Goal: Information Seeking & Learning: Learn about a topic

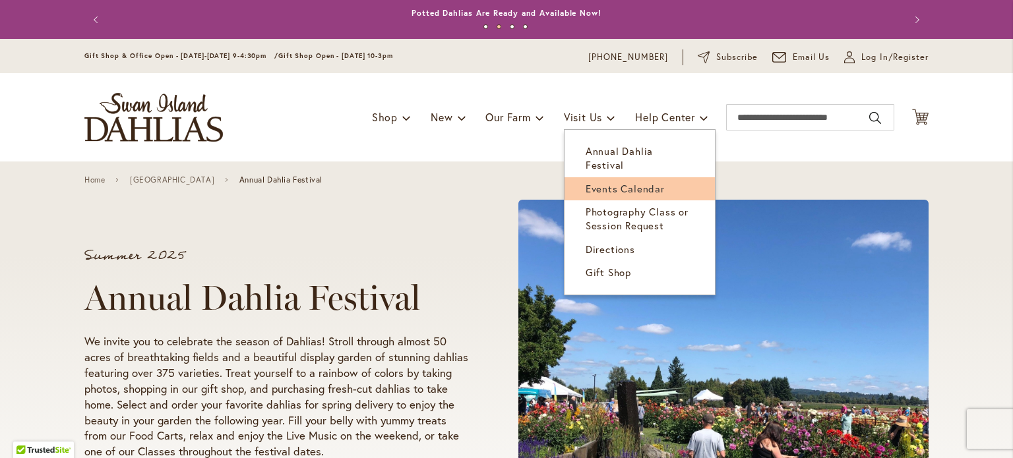
click at [643, 182] on span "Events Calendar" at bounding box center [624, 188] width 79 height 13
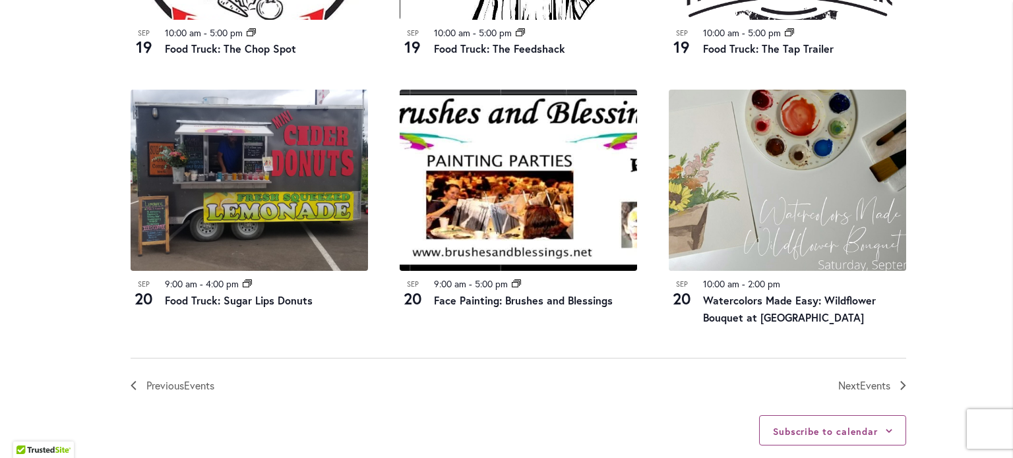
scroll to position [1475, 0]
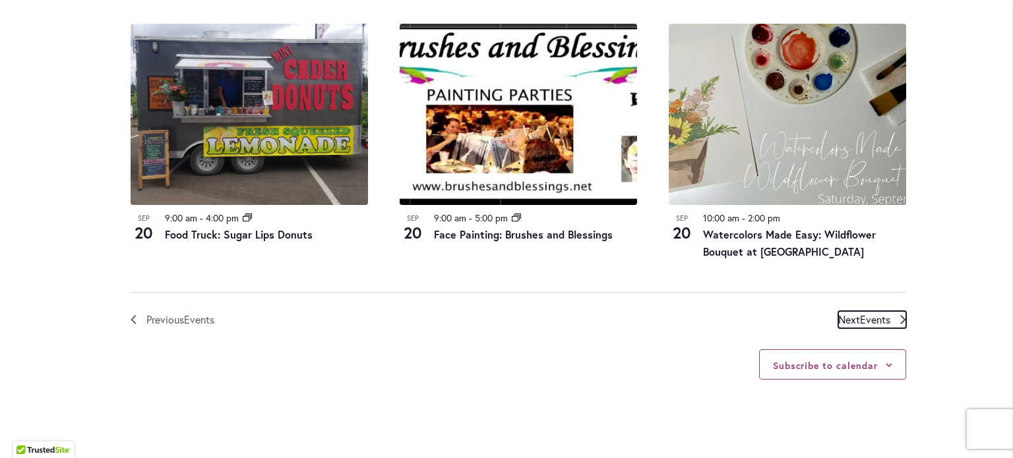
click at [865, 316] on span "Events" at bounding box center [875, 319] width 30 height 14
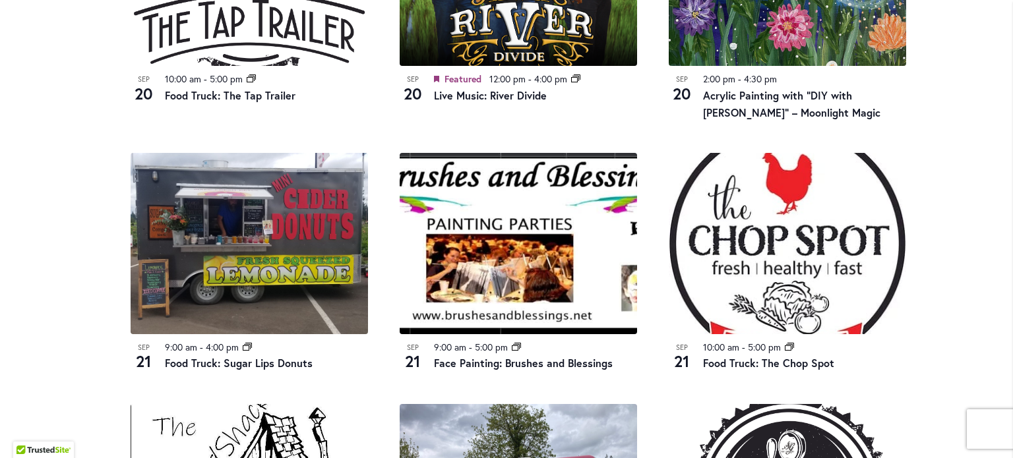
scroll to position [1177, 0]
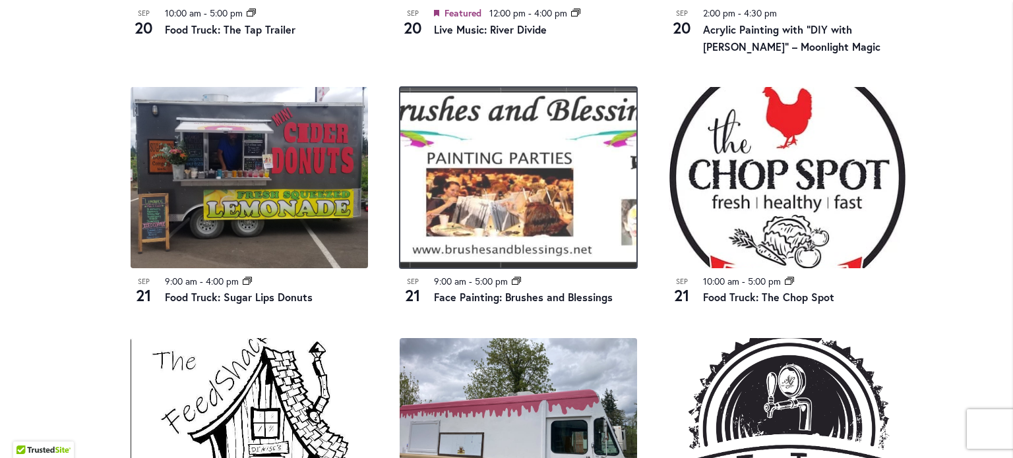
click at [552, 205] on img at bounding box center [517, 177] width 237 height 181
click at [473, 161] on img at bounding box center [517, 177] width 237 height 181
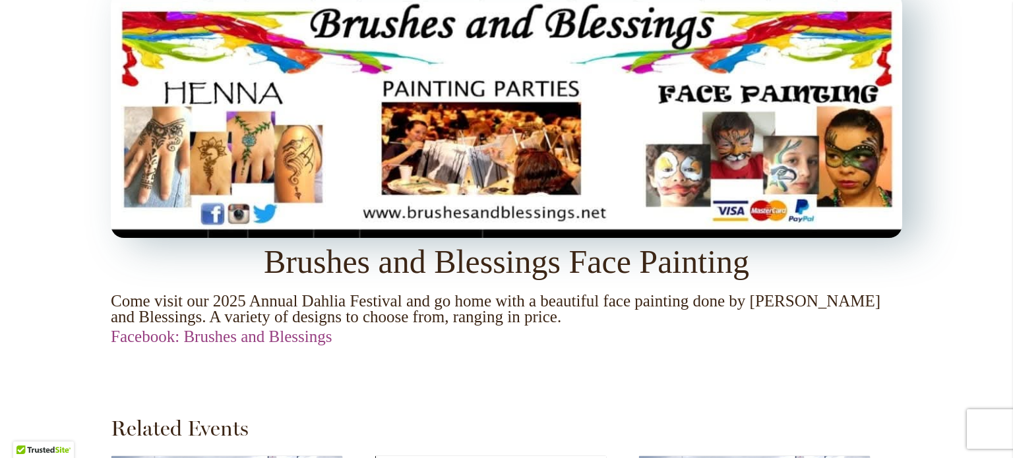
scroll to position [1310, 0]
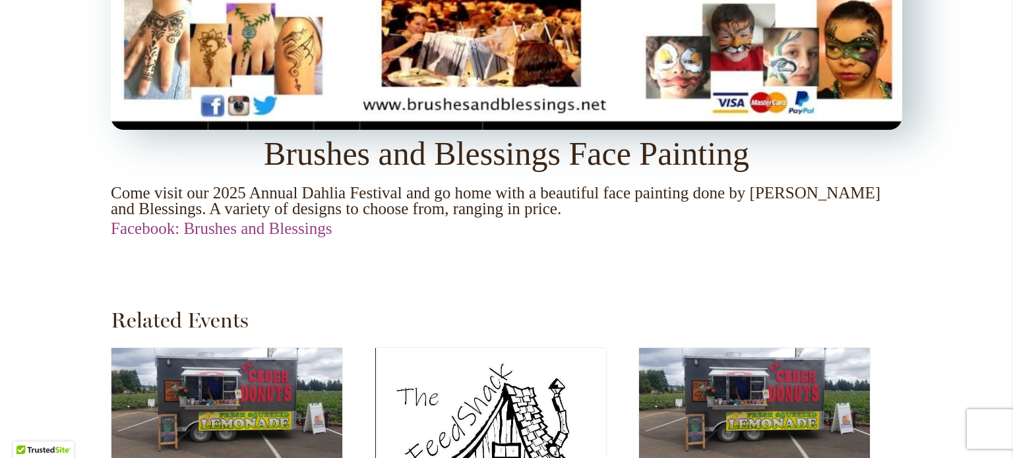
click at [218, 103] on img at bounding box center [506, 7] width 791 height 246
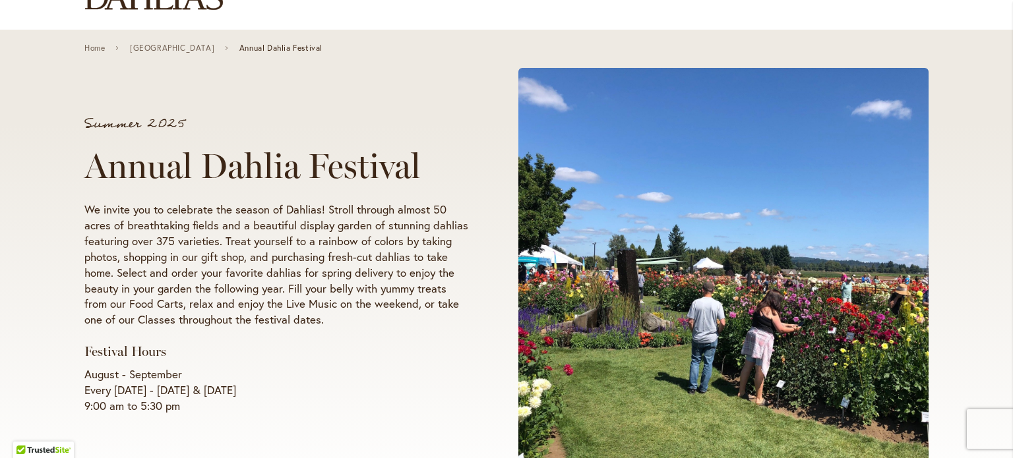
scroll to position [198, 0]
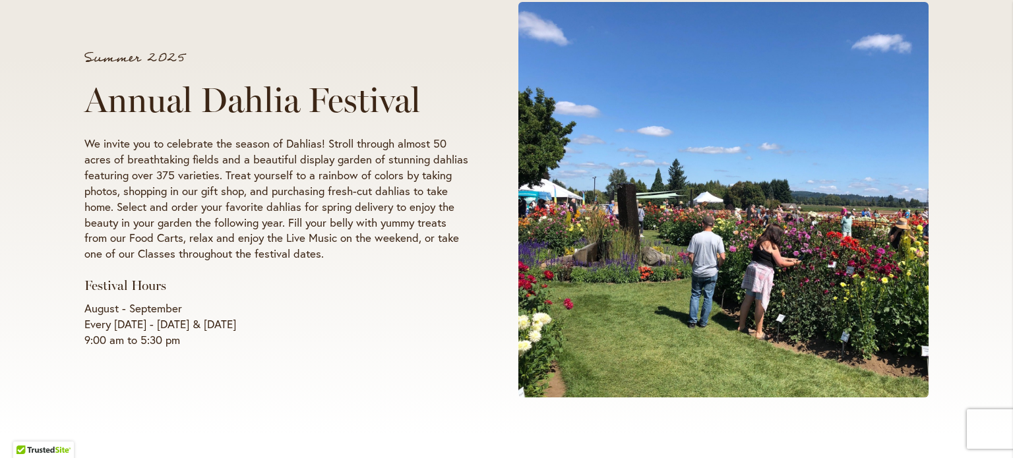
click at [953, 115] on div "Summer 2025 Annual Dahlia Festival We invite you to celebrate the season of Dah…" at bounding box center [506, 200] width 1013 height 472
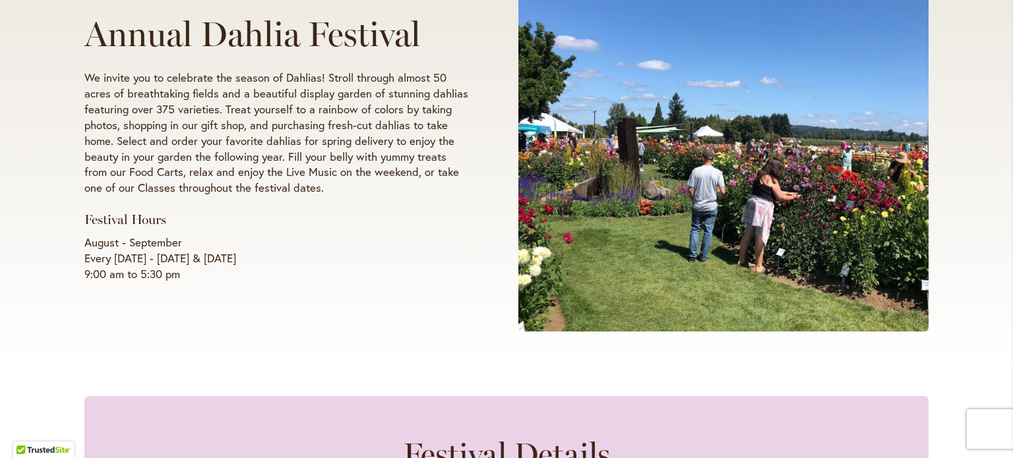
scroll to position [0, 0]
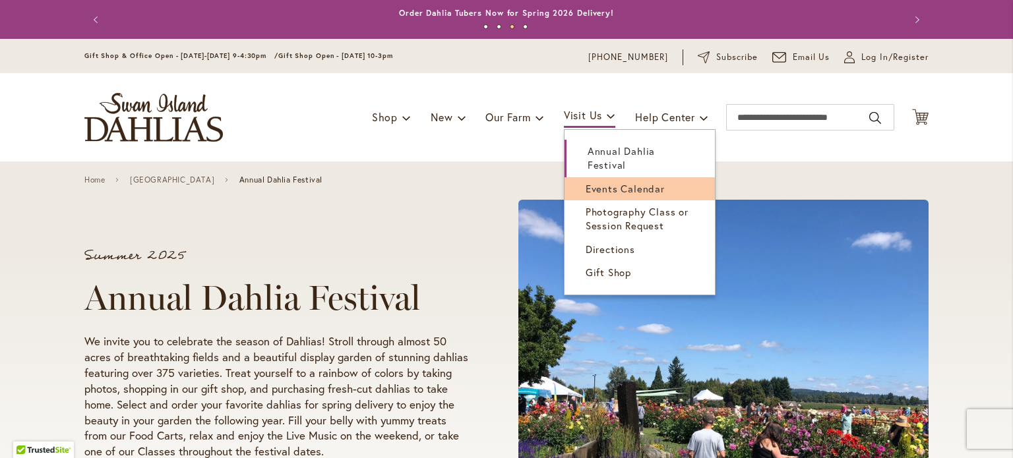
click at [605, 183] on link "Events Calendar" at bounding box center [639, 188] width 150 height 23
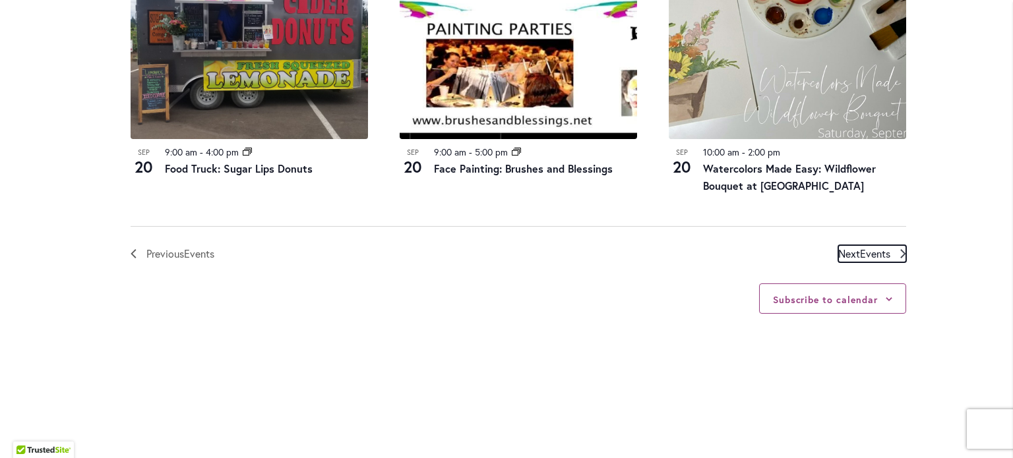
click at [875, 258] on span "Events" at bounding box center [875, 254] width 30 height 14
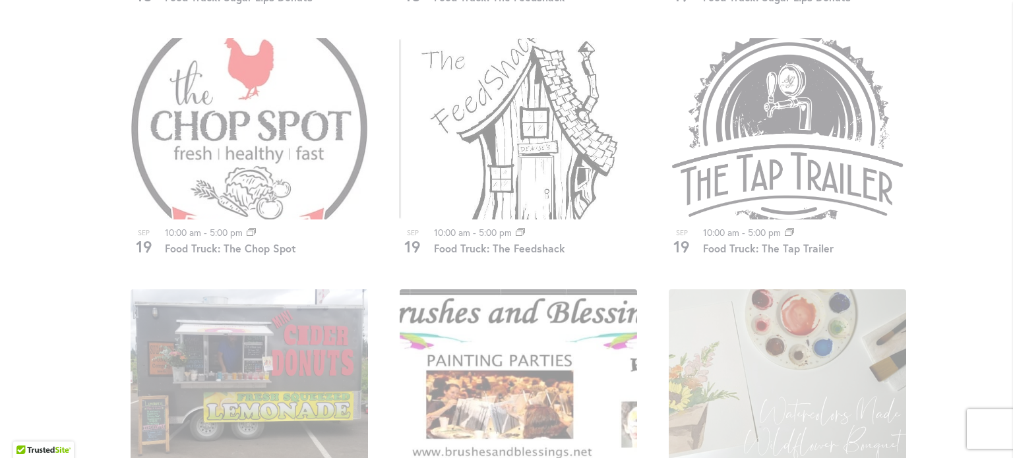
scroll to position [1309, 0]
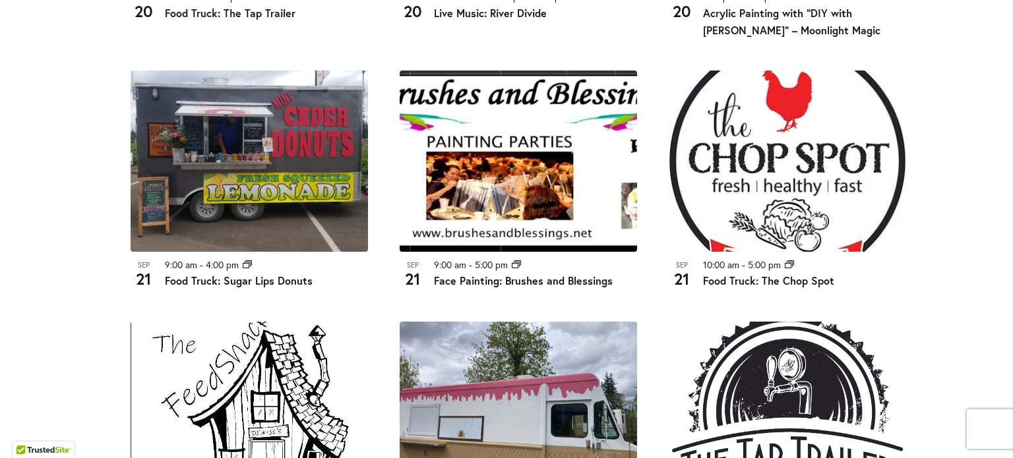
scroll to position [1243, 0]
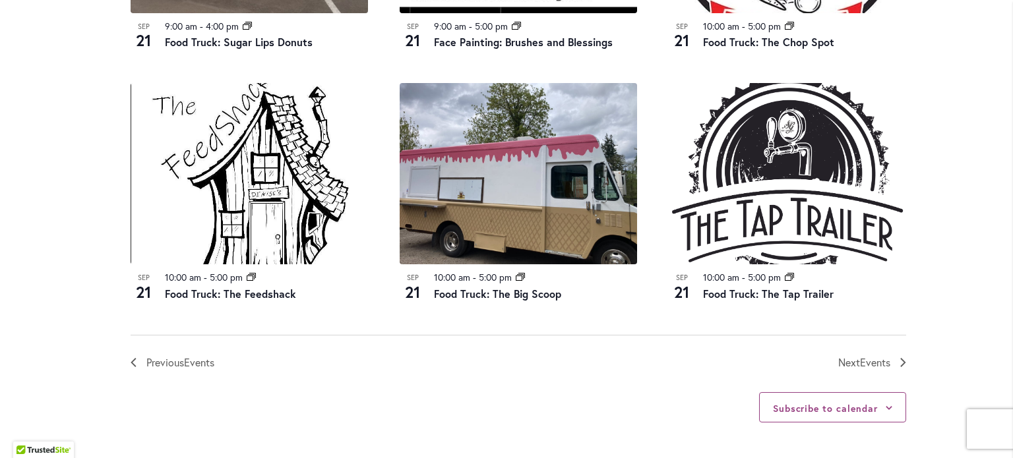
scroll to position [1507, 0]
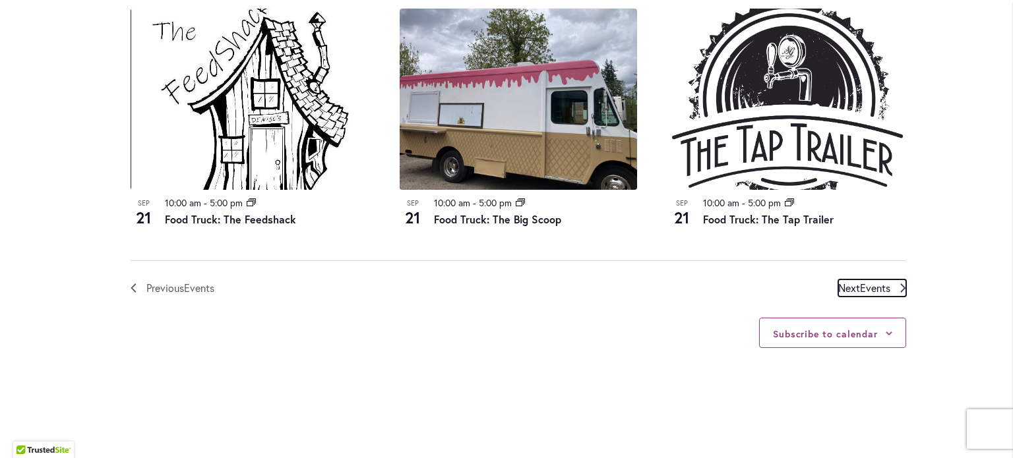
click at [882, 289] on span "Events" at bounding box center [875, 288] width 30 height 14
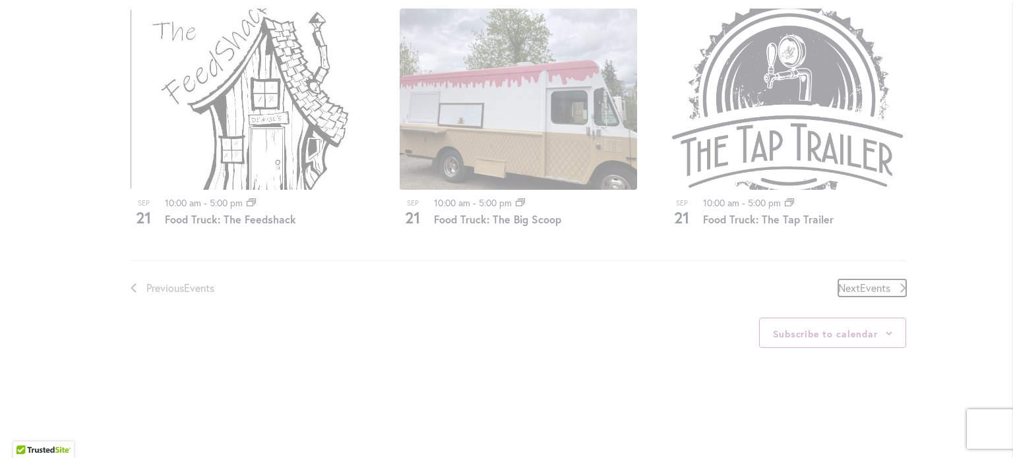
scroll to position [650, 0]
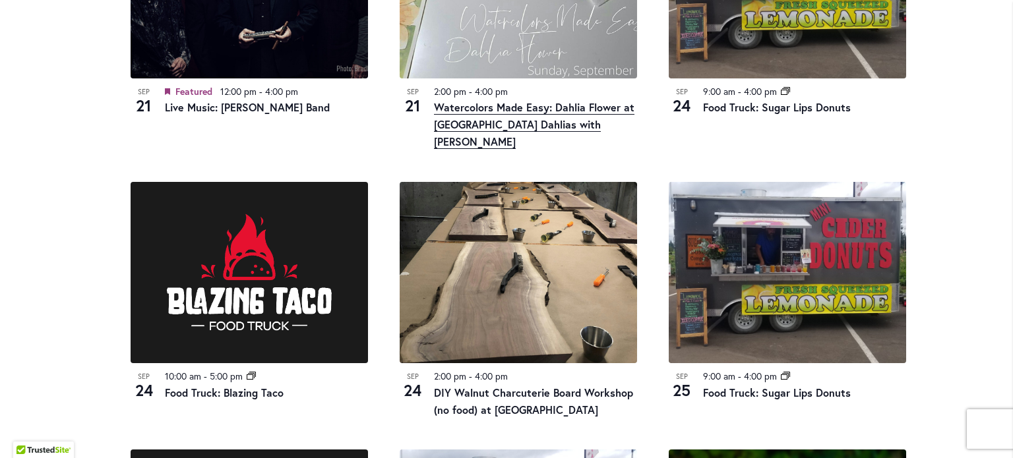
scroll to position [650, 0]
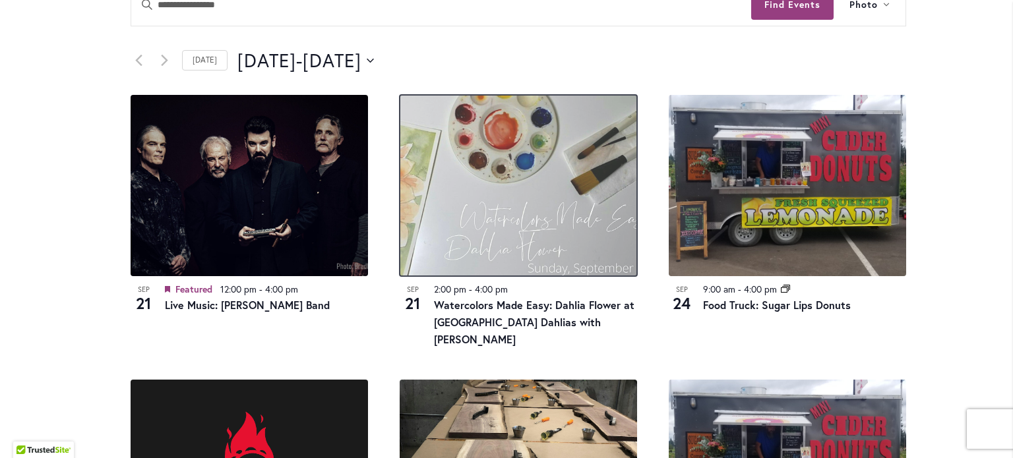
click at [533, 159] on img at bounding box center [517, 185] width 237 height 181
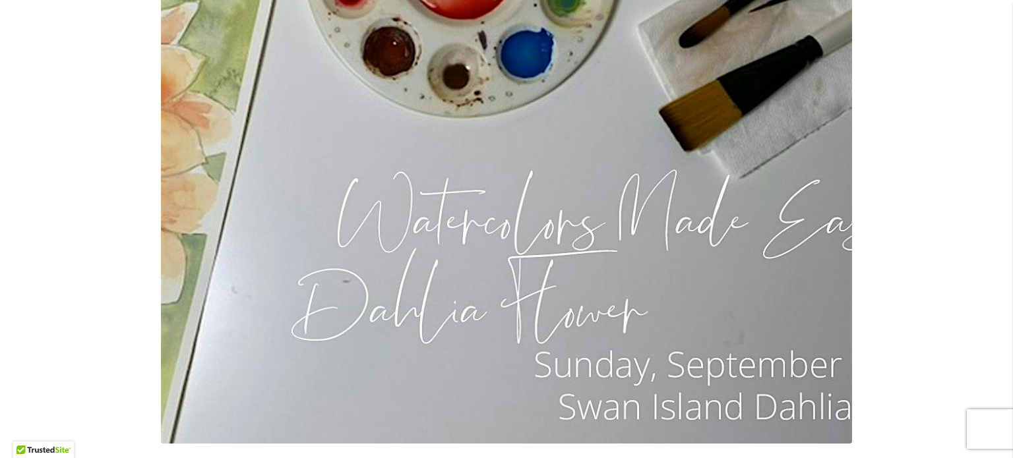
scroll to position [1450, 0]
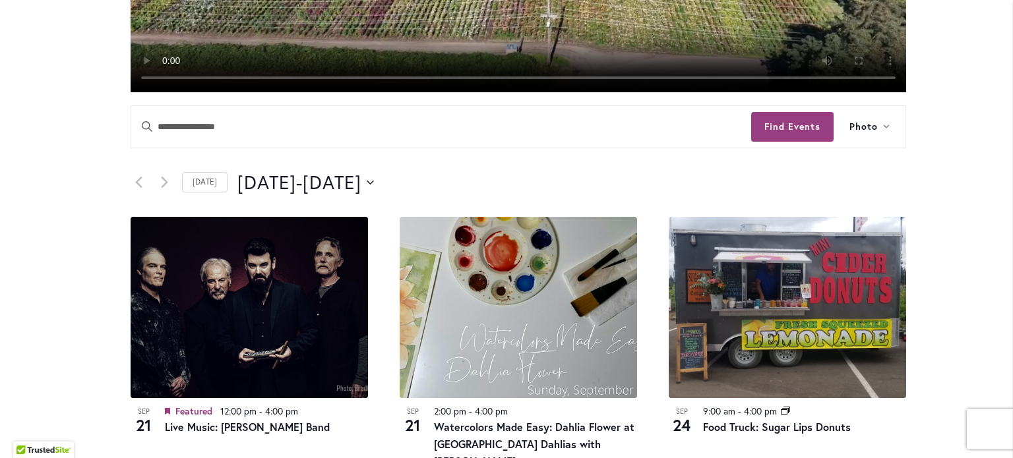
scroll to position [527, 0]
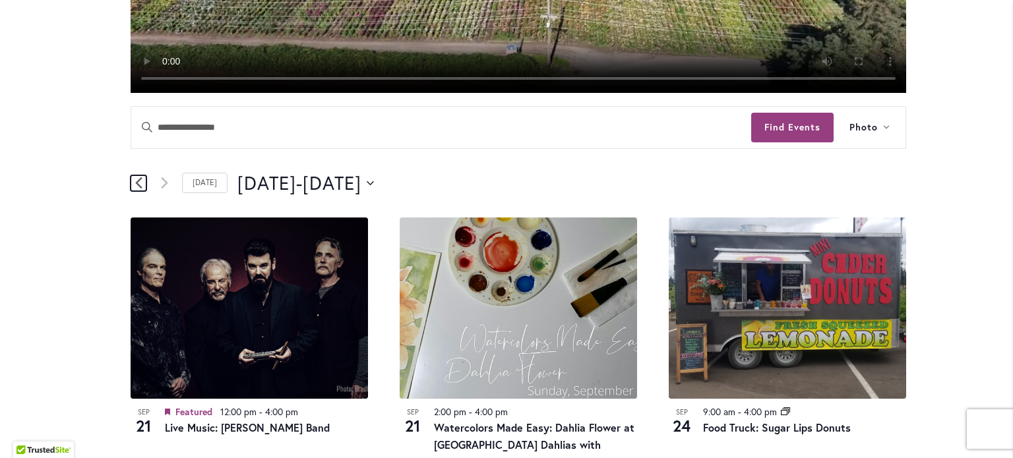
click at [131, 181] on link "Previous Events" at bounding box center [139, 183] width 16 height 16
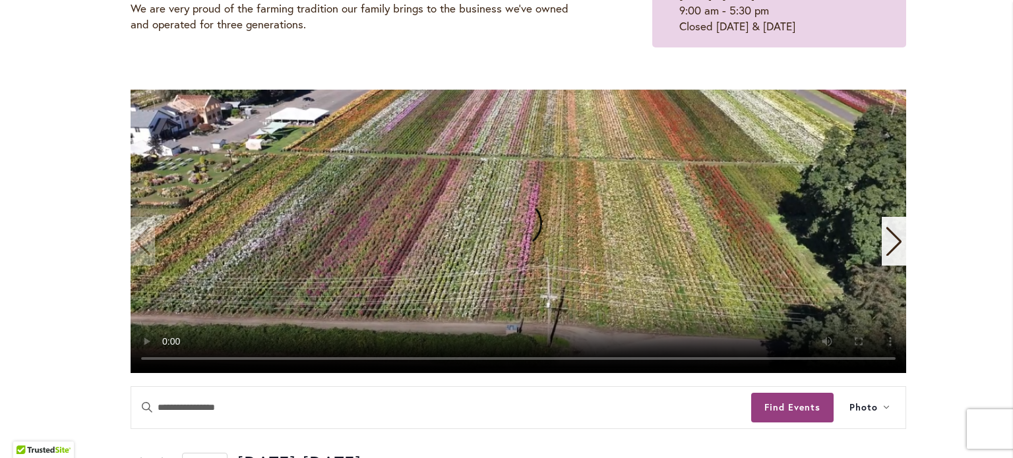
scroll to position [132, 0]
